Goal: Information Seeking & Learning: Learn about a topic

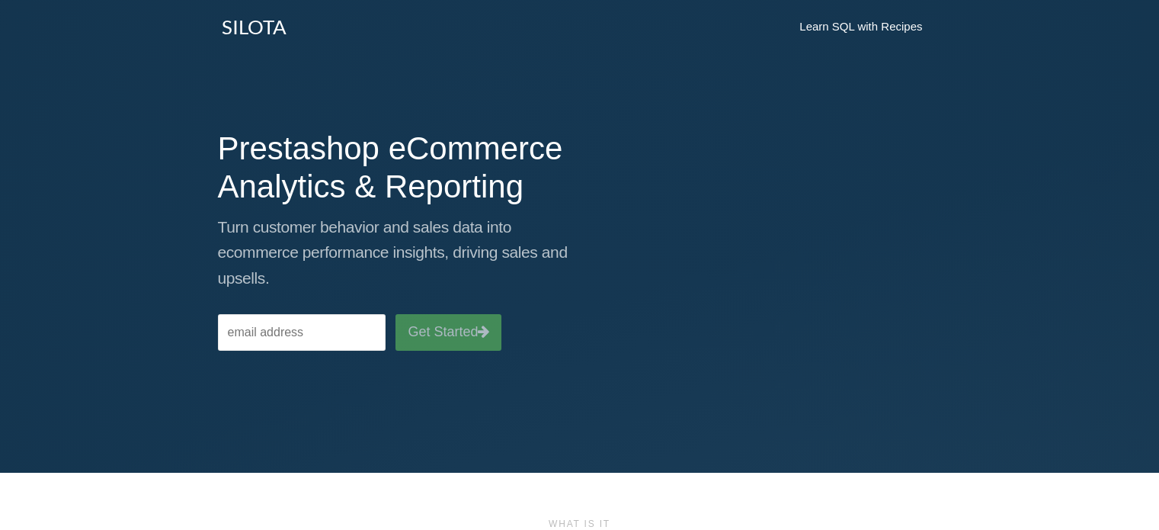
scroll to position [914, 0]
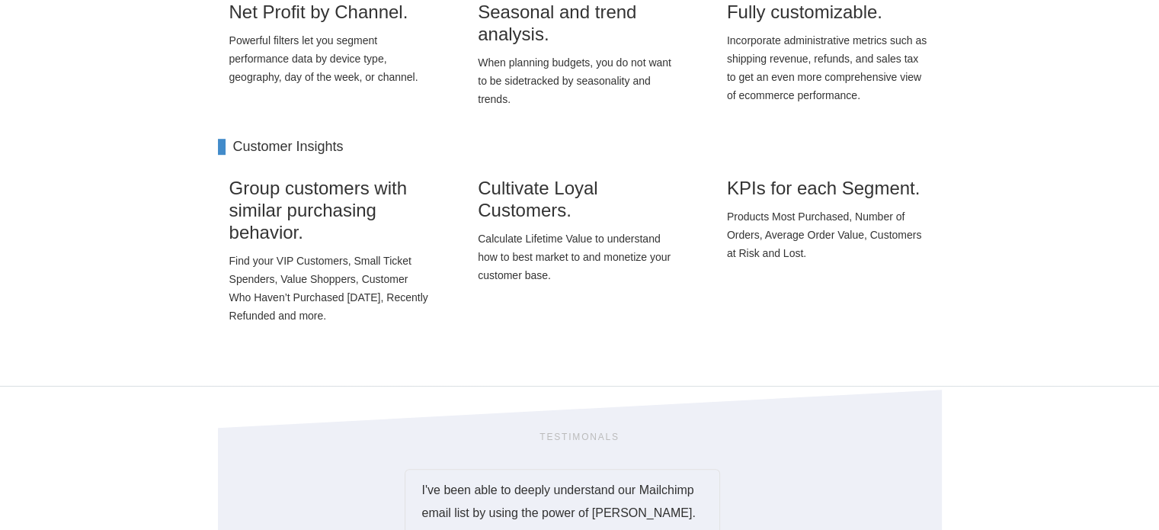
click at [315, 267] on p "Find your VIP Customers, Small Ticket Spenders, Value Shoppers, Customer Who Ha…" at bounding box center [330, 287] width 203 height 73
drag, startPoint x: 232, startPoint y: 140, endPoint x: 388, endPoint y: 323, distance: 240.0
copy div "Customer Insights Group customers with similar purchasing behavior. Find your V…"
click at [561, 245] on p "Calculate Lifetime Value to understand how to best market to and monetize your …" at bounding box center [579, 256] width 203 height 55
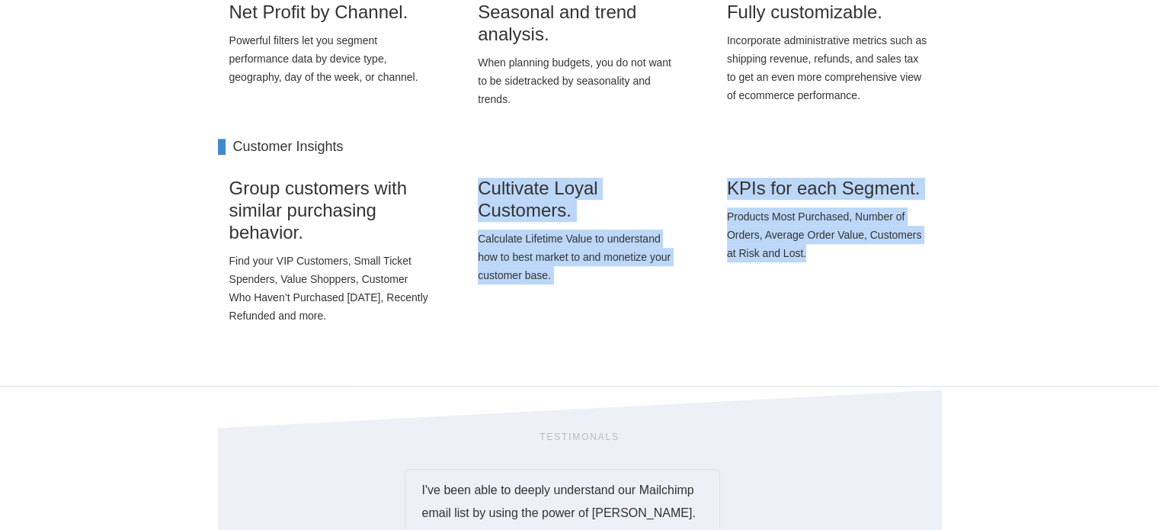
drag, startPoint x: 467, startPoint y: 195, endPoint x: 830, endPoint y: 261, distance: 368.7
click at [830, 261] on div "Group customers with similar purchasing behavior. Find your VIP Customers, Smal…" at bounding box center [579, 254] width 747 height 184
copy div "Cultivate Loyal Customers. Calculate Lifetime Value to understand how to best m…"
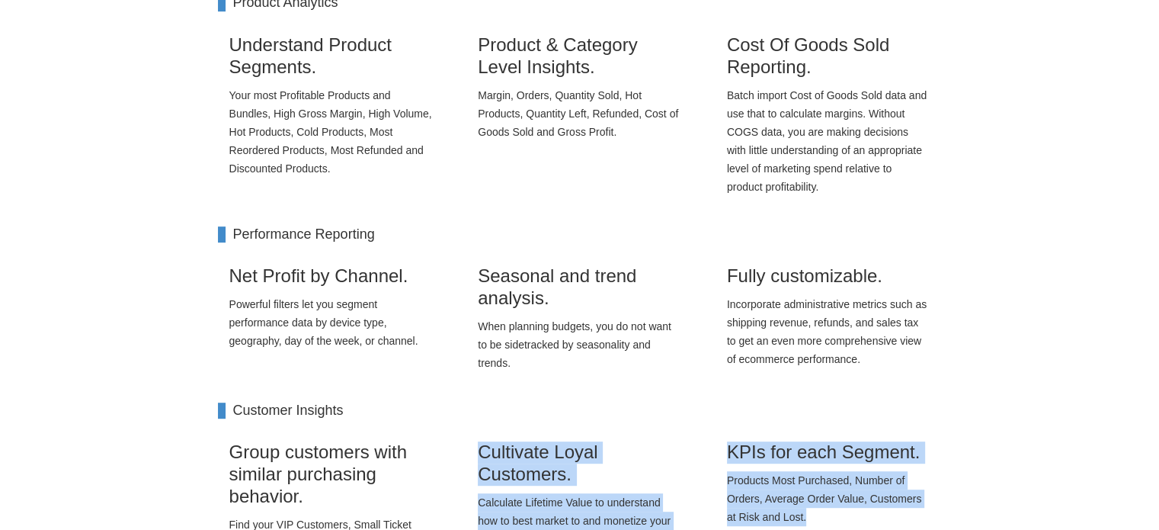
scroll to position [686, 0]
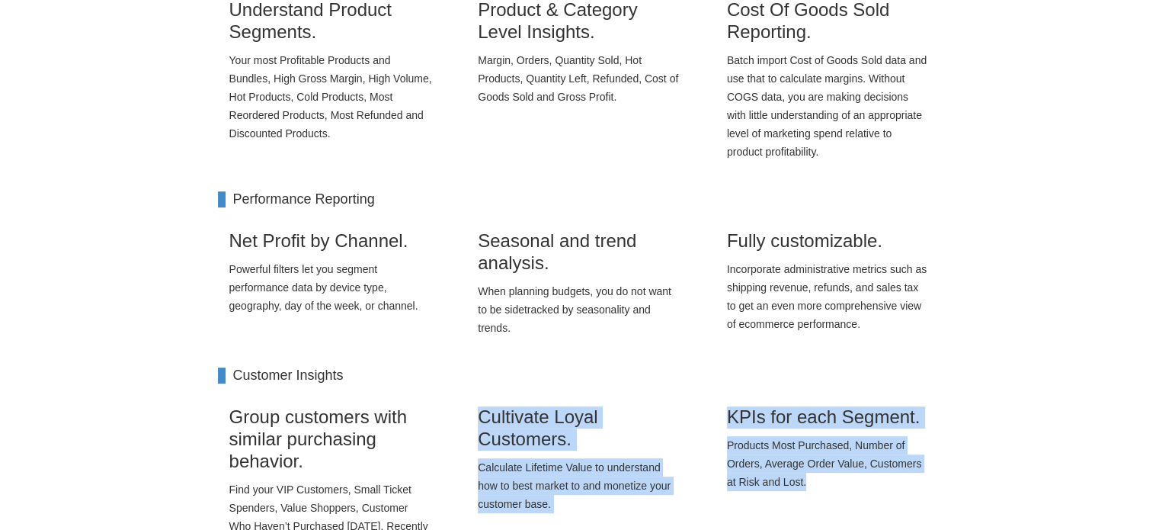
click at [764, 440] on p "Products Most Purchased, Number of Orders, Average Order Value, Customers at Ri…" at bounding box center [828, 463] width 203 height 55
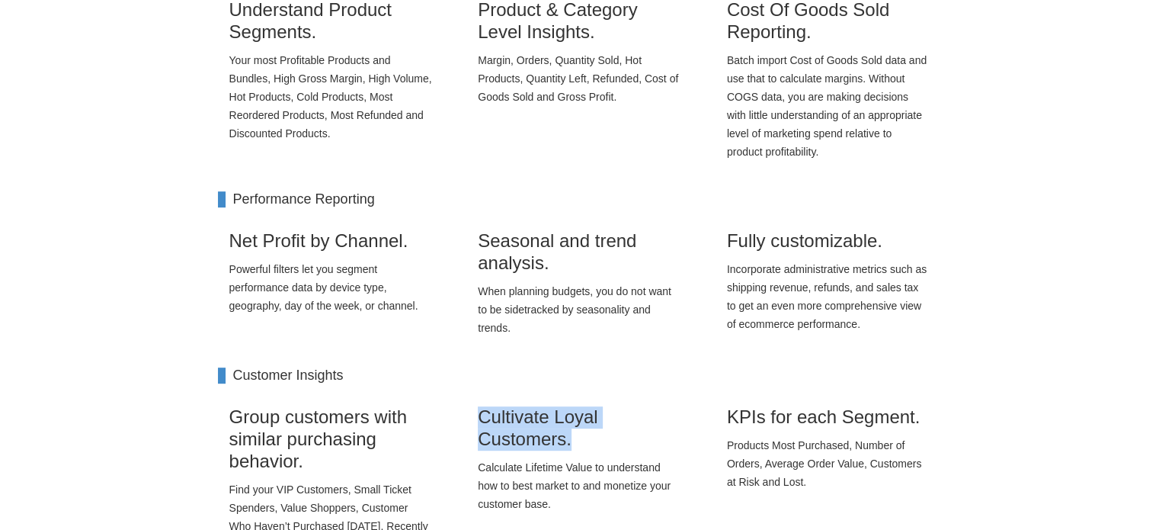
drag, startPoint x: 484, startPoint y: 409, endPoint x: 585, endPoint y: 429, distance: 103.3
click at [585, 429] on h3 "Cultivate Loyal Customers." at bounding box center [579, 428] width 203 height 44
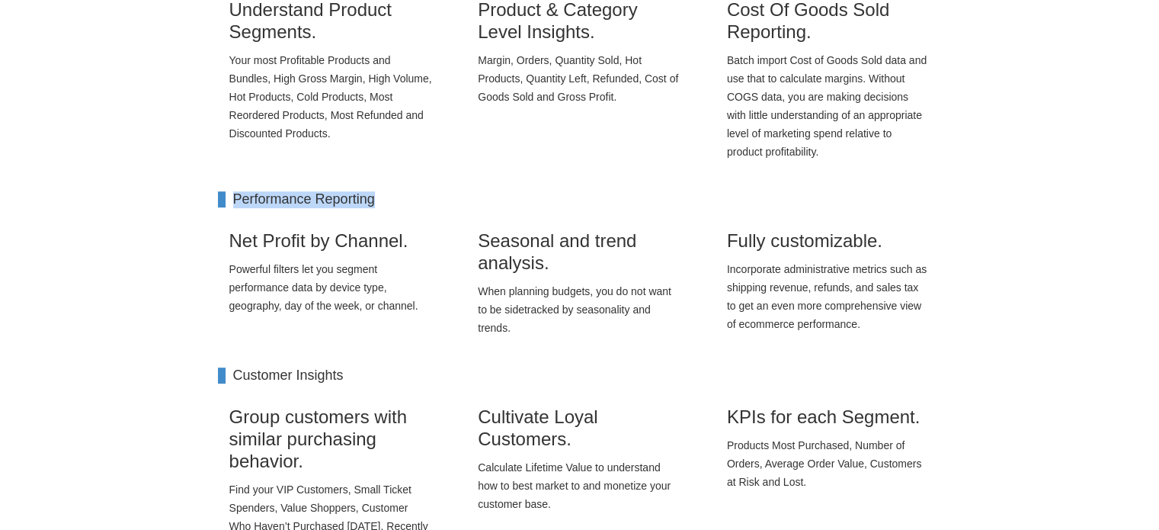
drag, startPoint x: 389, startPoint y: 200, endPoint x: 233, endPoint y: 204, distance: 155.5
click at [233, 204] on h4 "Performance Reporting" at bounding box center [580, 199] width 724 height 17
copy h4 "Performance Reporting"
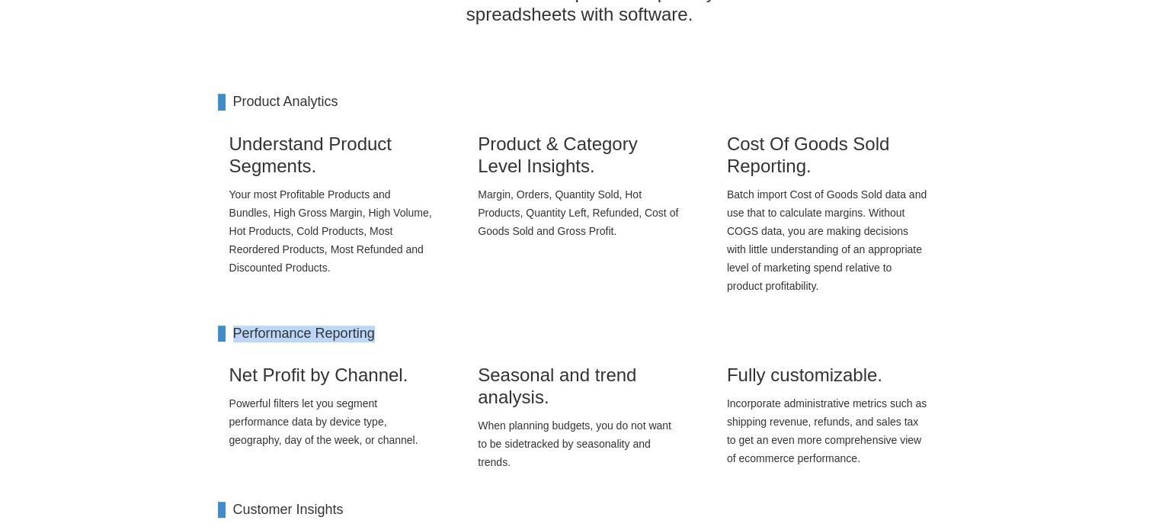
scroll to position [457, 0]
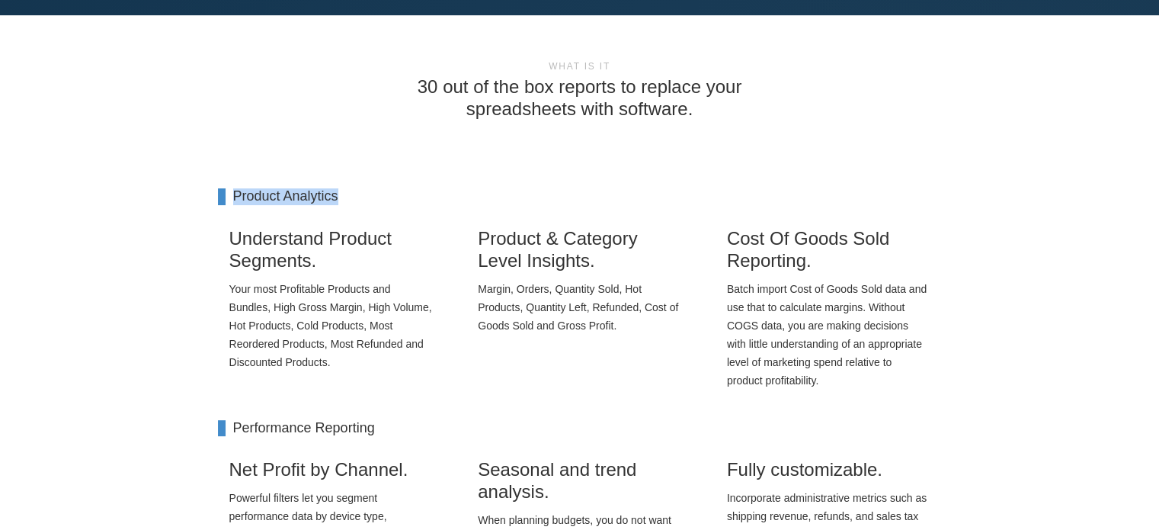
drag, startPoint x: 359, startPoint y: 192, endPoint x: 233, endPoint y: 199, distance: 125.9
click at [233, 199] on h4 "Product Analytics" at bounding box center [580, 196] width 724 height 17
copy h4 "Product Analytics"
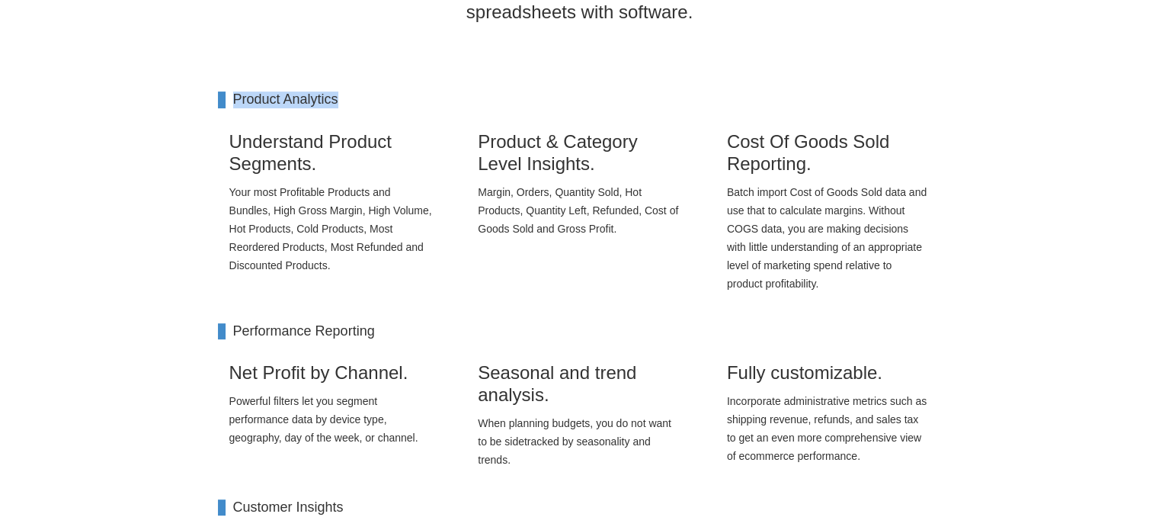
scroll to position [610, 0]
